Goal: Navigation & Orientation: Find specific page/section

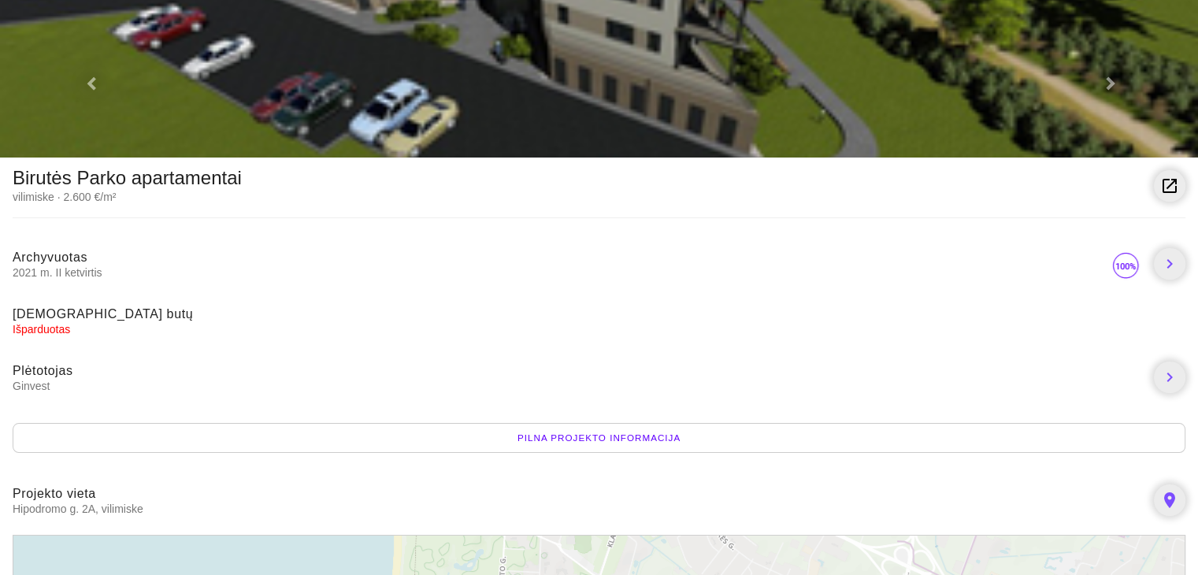
scroll to position [236, 0]
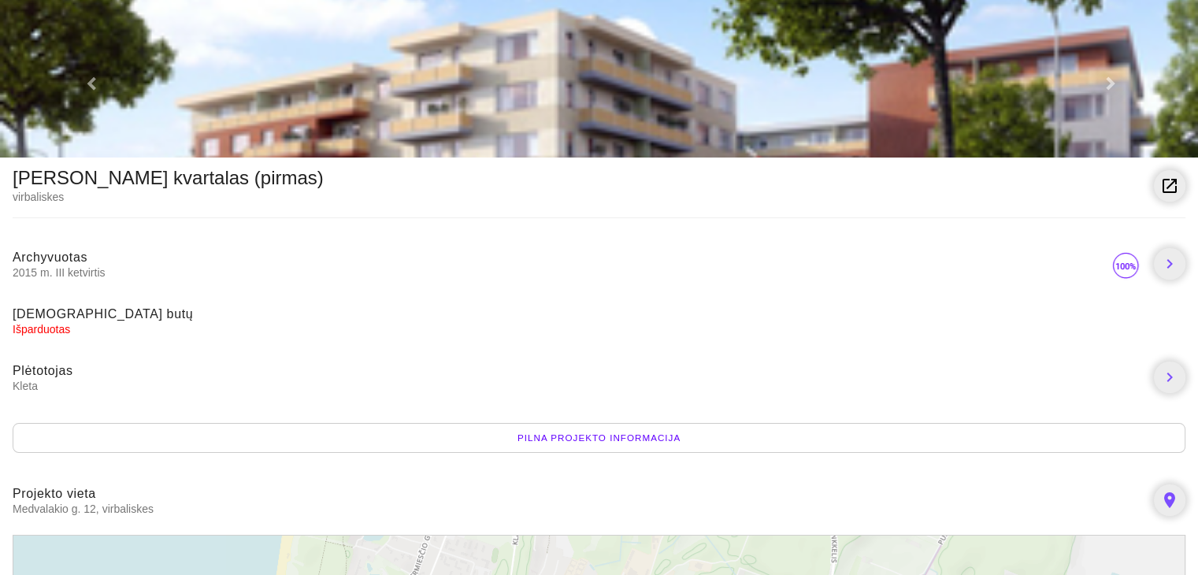
drag, startPoint x: 102, startPoint y: 514, endPoint x: 13, endPoint y: 517, distance: 89.8
click at [13, 517] on li "Projekto vieta Medvalakio g. 12, virbaliskes place" at bounding box center [599, 500] width 1198 height 57
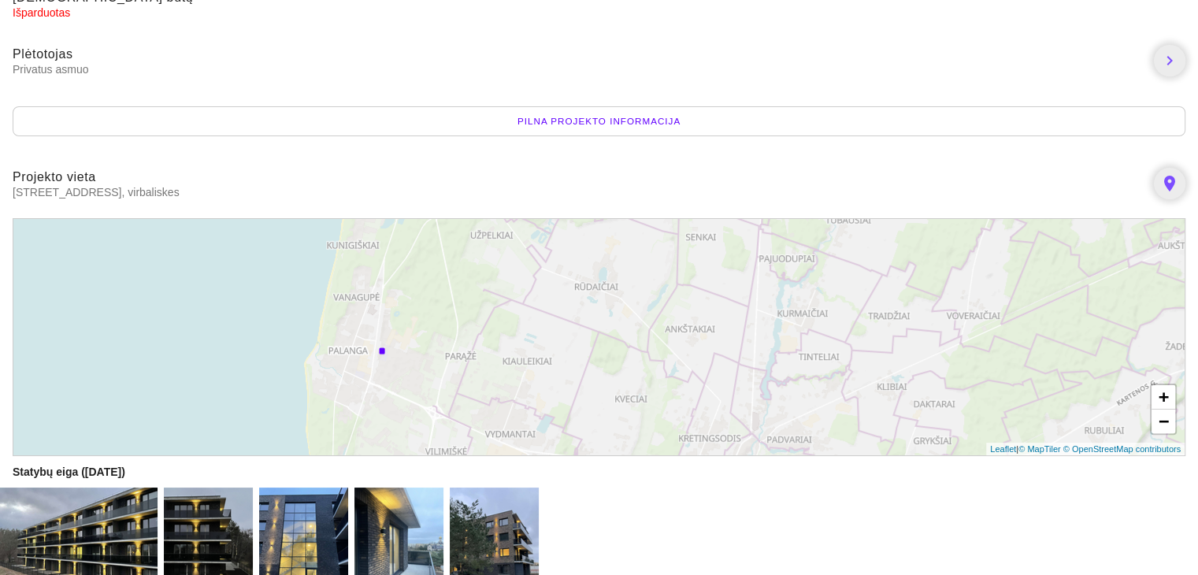
scroll to position [473, 0]
